Goal: Consume media (video, audio)

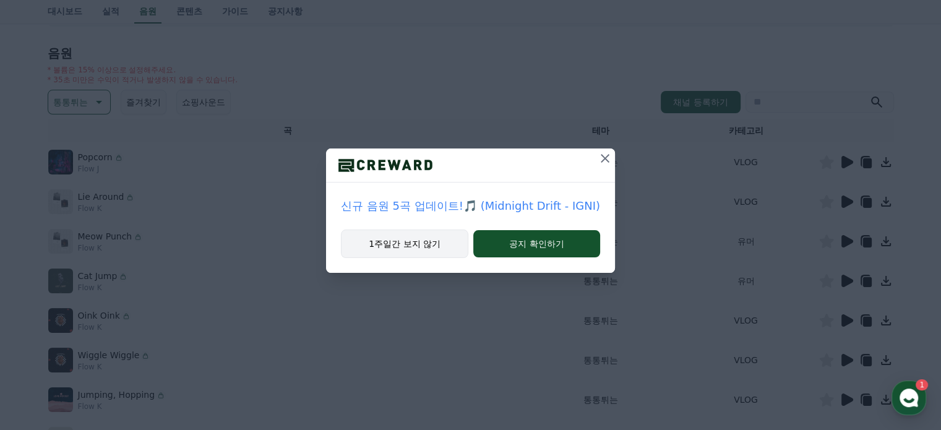
click at [428, 248] on button "1주일간 보지 않기" at bounding box center [404, 244] width 127 height 28
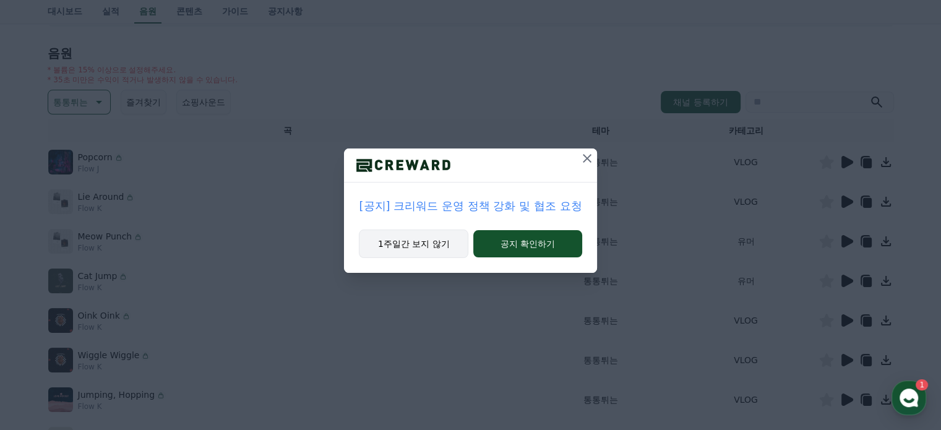
click at [428, 248] on button "1주일간 보지 않기" at bounding box center [414, 244] width 110 height 28
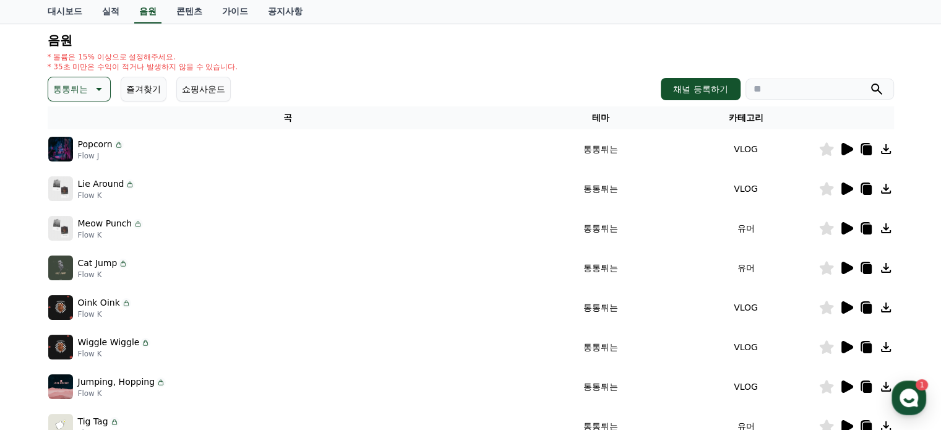
scroll to position [207, 0]
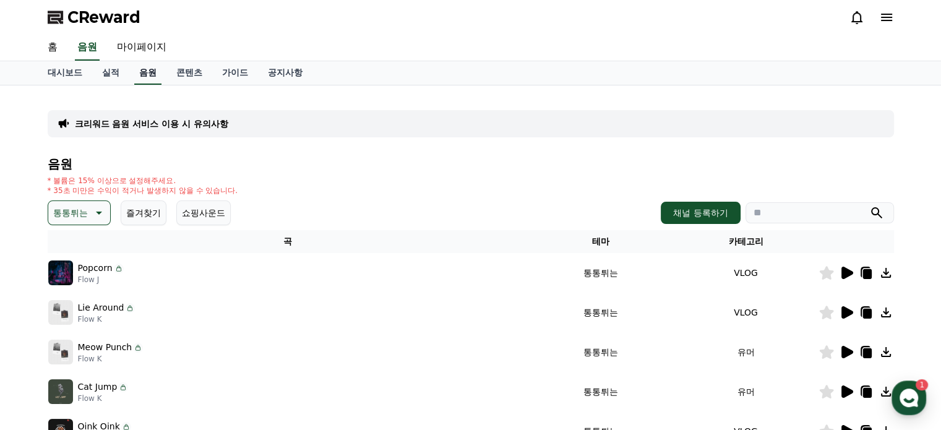
click at [157, 71] on link "음원" at bounding box center [147, 73] width 27 height 24
click at [147, 79] on link "음원" at bounding box center [147, 73] width 27 height 24
click at [97, 209] on icon at bounding box center [97, 212] width 15 height 15
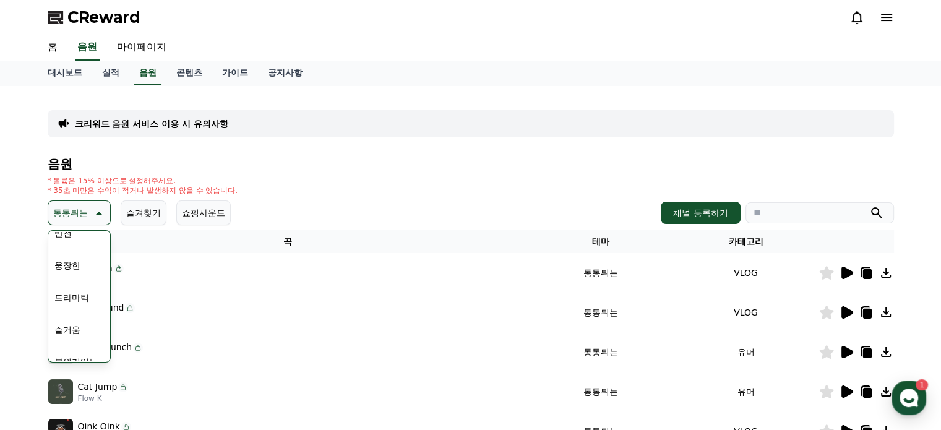
scroll to position [239, 0]
click at [74, 259] on button "웅장한" at bounding box center [68, 264] width 36 height 27
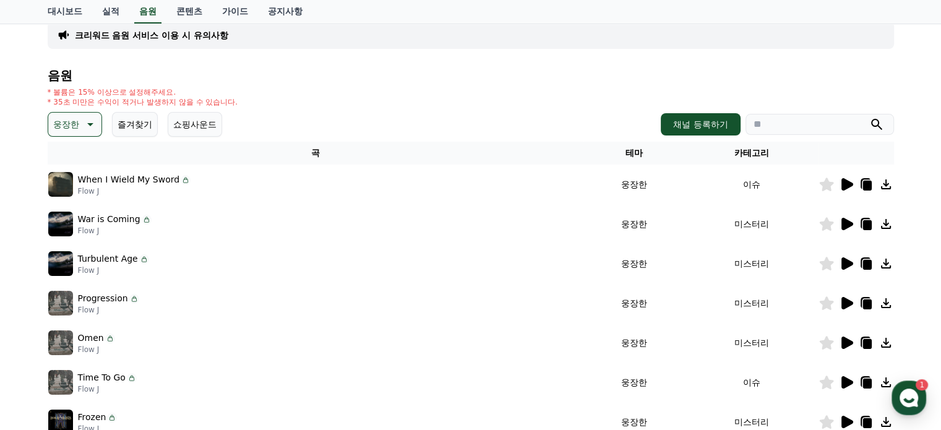
scroll to position [95, 0]
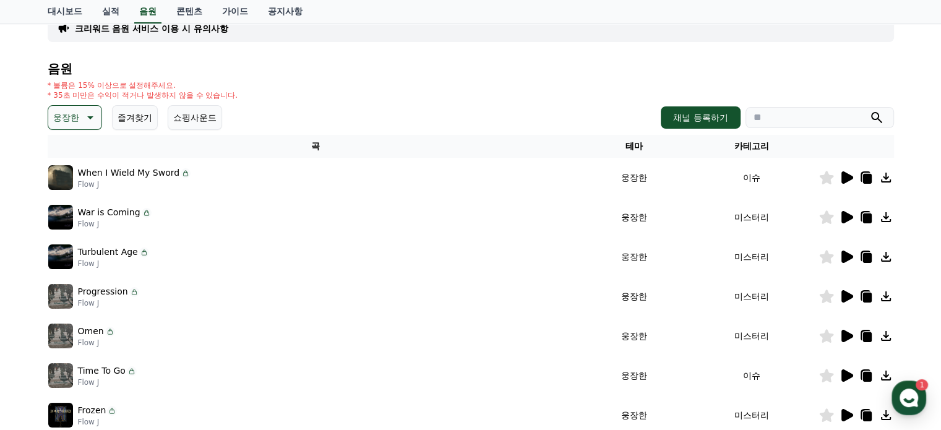
click at [845, 210] on icon at bounding box center [846, 217] width 15 height 15
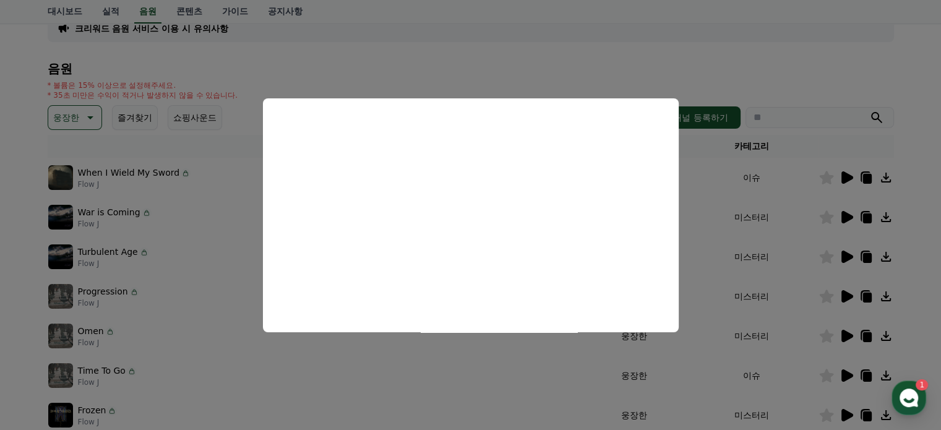
click at [702, 39] on button "close modal" at bounding box center [470, 215] width 941 height 430
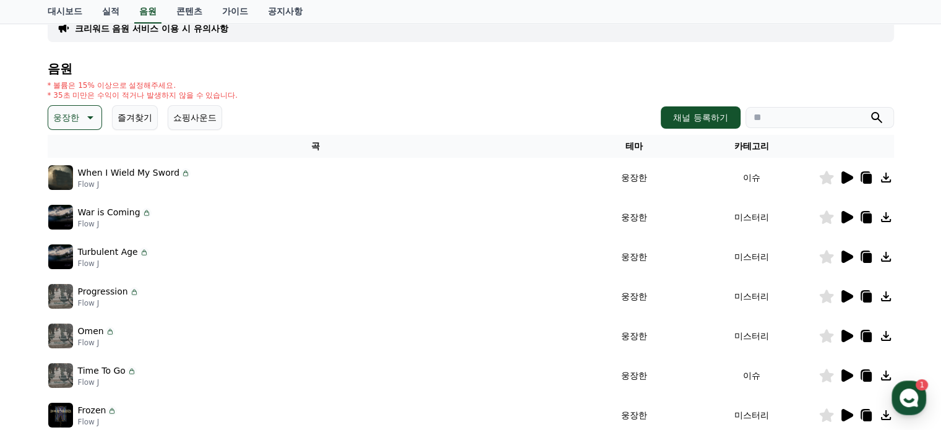
click at [866, 214] on icon at bounding box center [867, 219] width 9 height 10
click at [849, 256] on icon at bounding box center [848, 257] width 12 height 12
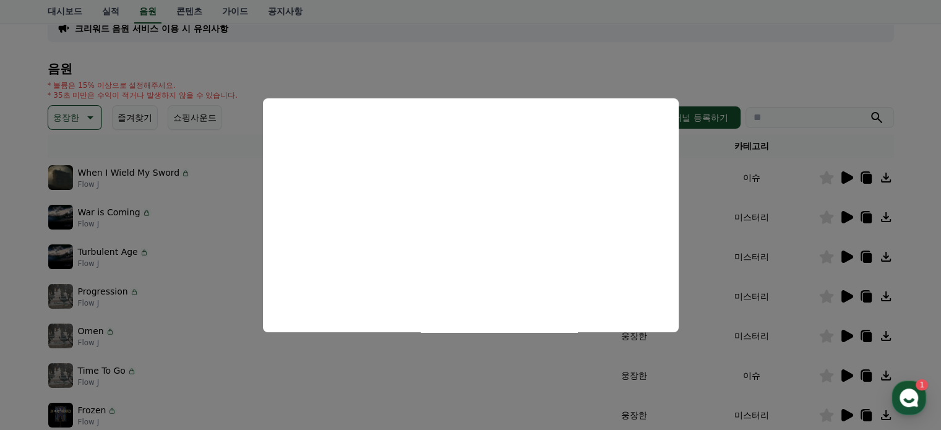
click at [908, 275] on button "close modal" at bounding box center [470, 215] width 941 height 430
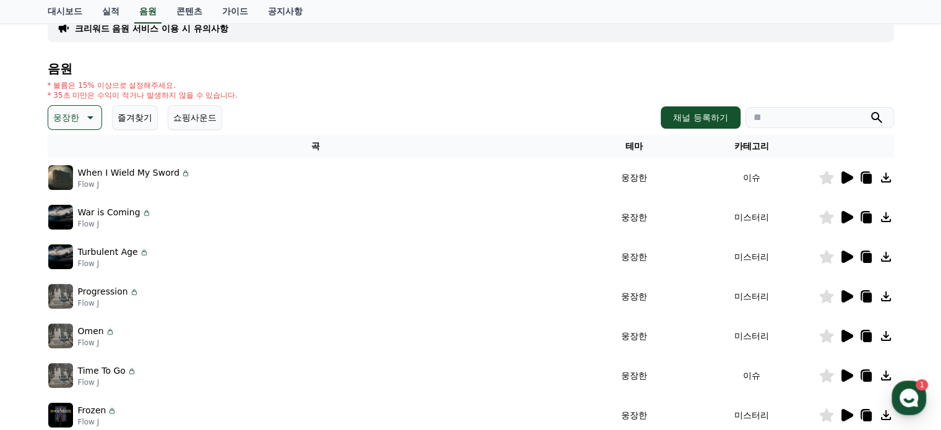
click at [870, 259] on icon at bounding box center [867, 258] width 9 height 10
click at [893, 60] on div "크리워드 음원 서비스 이용 시 유의사항 음원 * 볼륨은 15% 이상으로 설정해주세요. * 35초 미만은 수익이 적거나 발생하지 않을 수 있습니…" at bounding box center [471, 230] width 847 height 460
